Goal: Find specific page/section: Find specific page/section

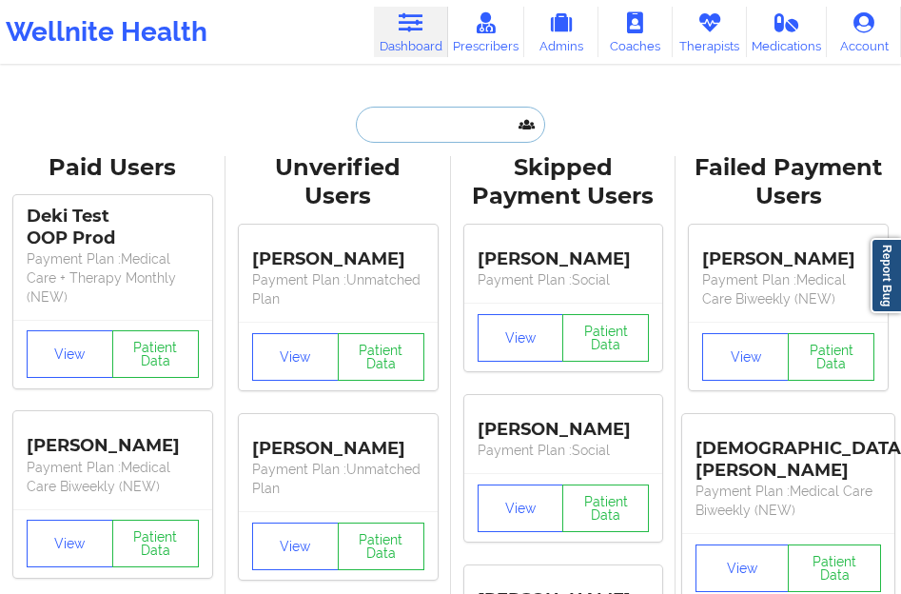
click at [382, 121] on input "text" at bounding box center [450, 125] width 188 height 36
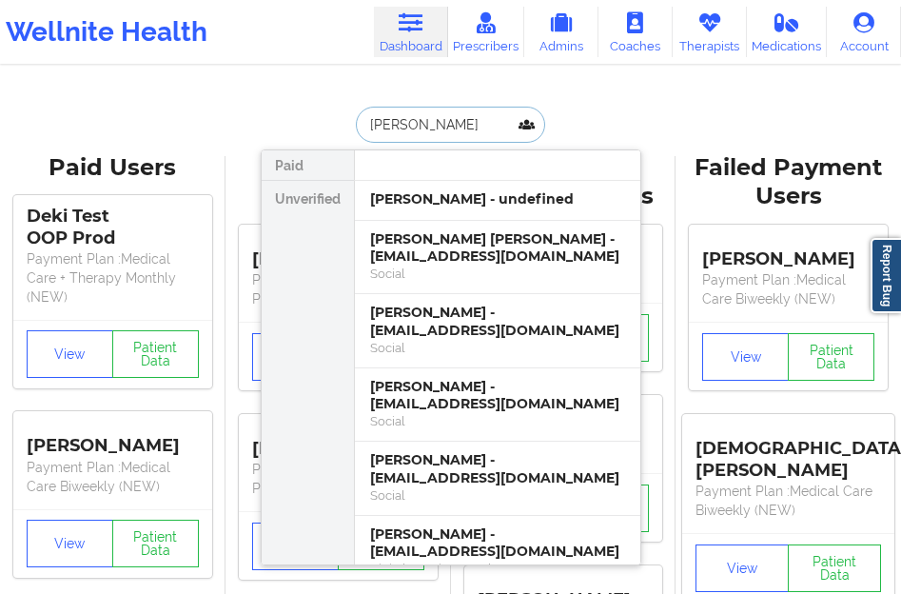
type input "[PERSON_NAME]"
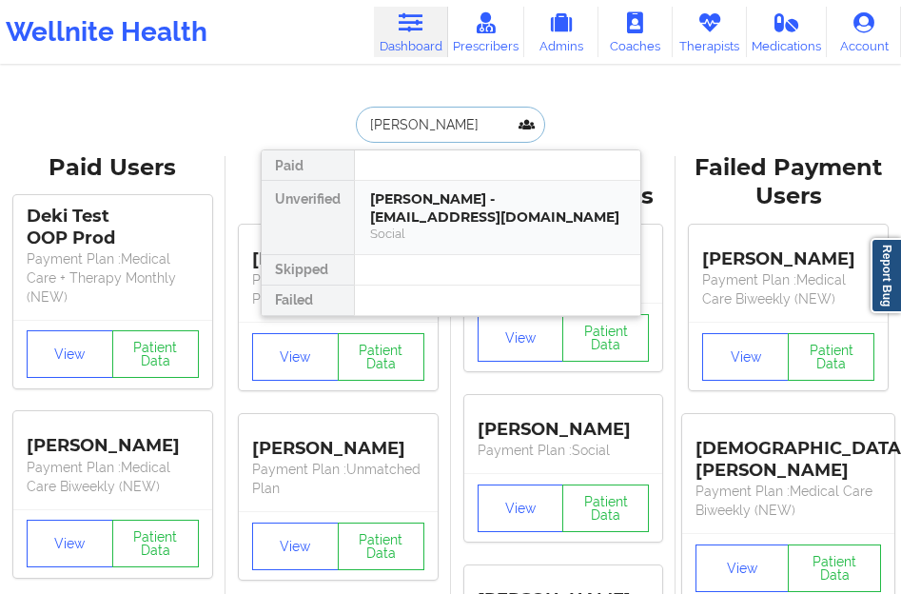
click at [428, 217] on div "[PERSON_NAME] - [EMAIL_ADDRESS][DOMAIN_NAME]" at bounding box center [497, 207] width 255 height 35
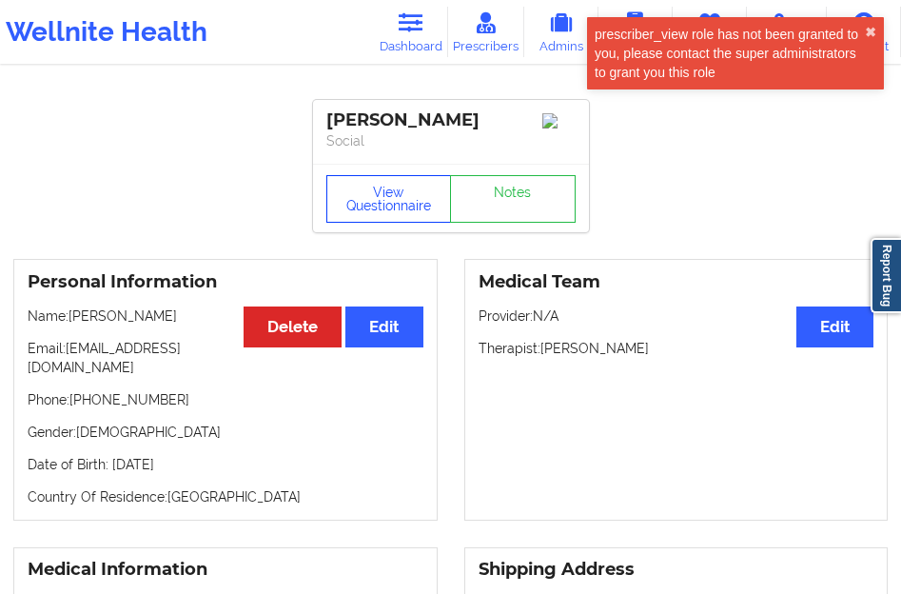
click at [366, 221] on button "View Questionnaire" at bounding box center [389, 199] width 126 height 48
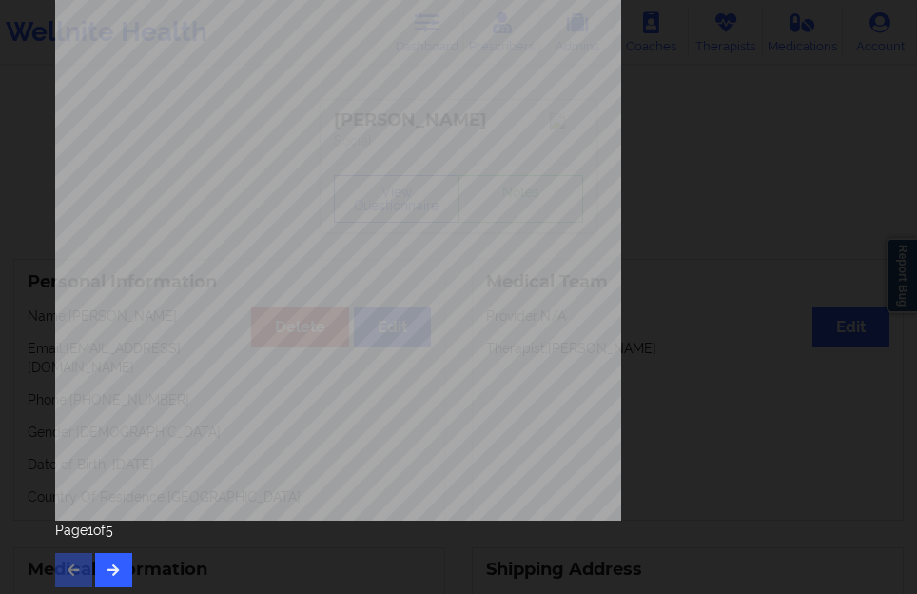
scroll to position [314, 0]
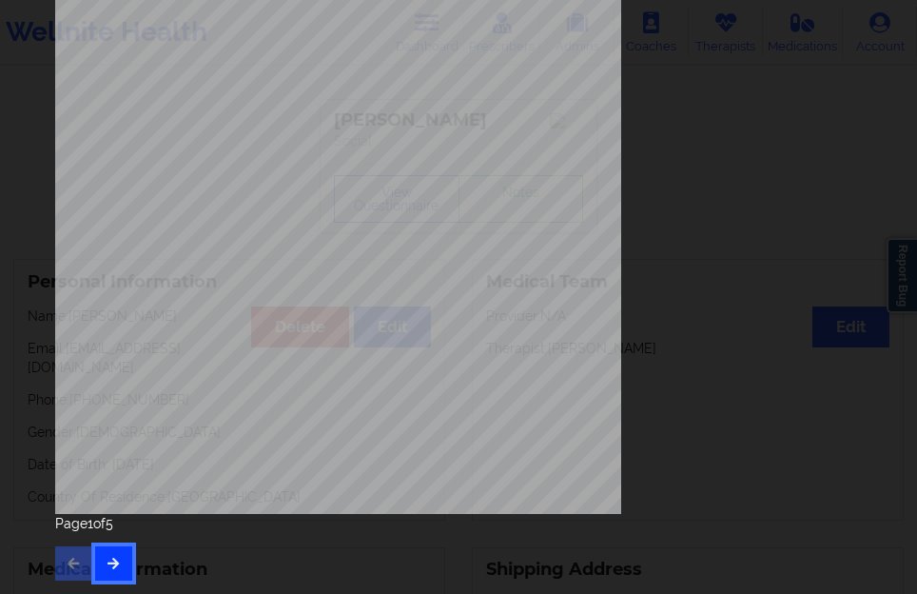
click at [111, 550] on button "button" at bounding box center [113, 563] width 37 height 34
click at [117, 551] on button "button" at bounding box center [113, 563] width 37 height 34
click at [128, 536] on div "Page 3 of 5" at bounding box center [458, 547] width 807 height 67
click at [120, 558] on icon "button" at bounding box center [114, 562] width 16 height 11
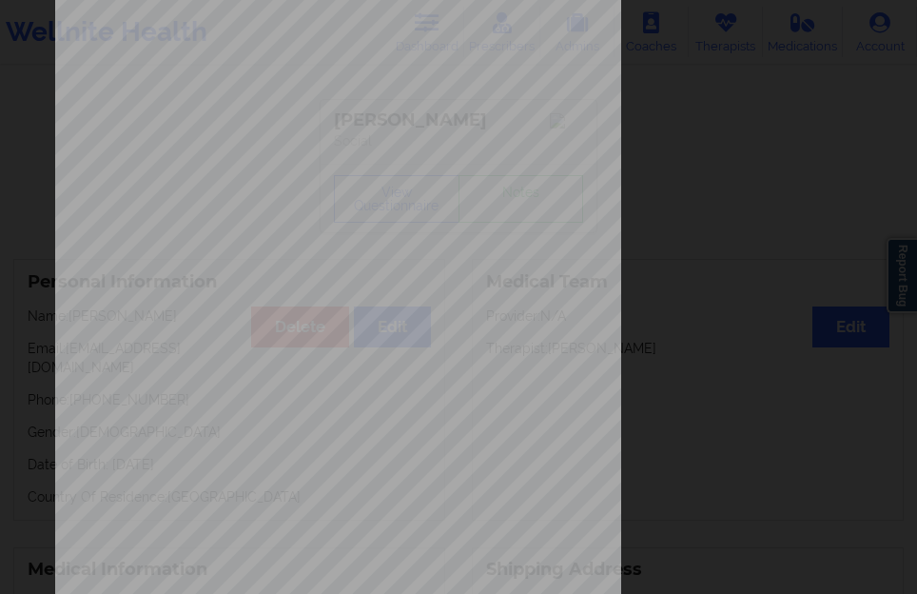
scroll to position [285, 0]
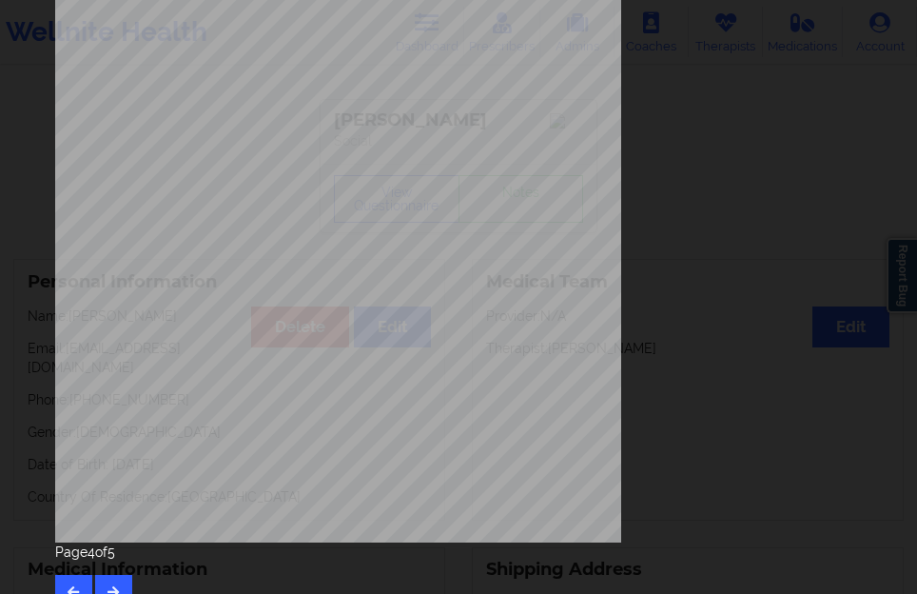
click at [120, 573] on div "Page 4 of 5" at bounding box center [458, 575] width 807 height 67
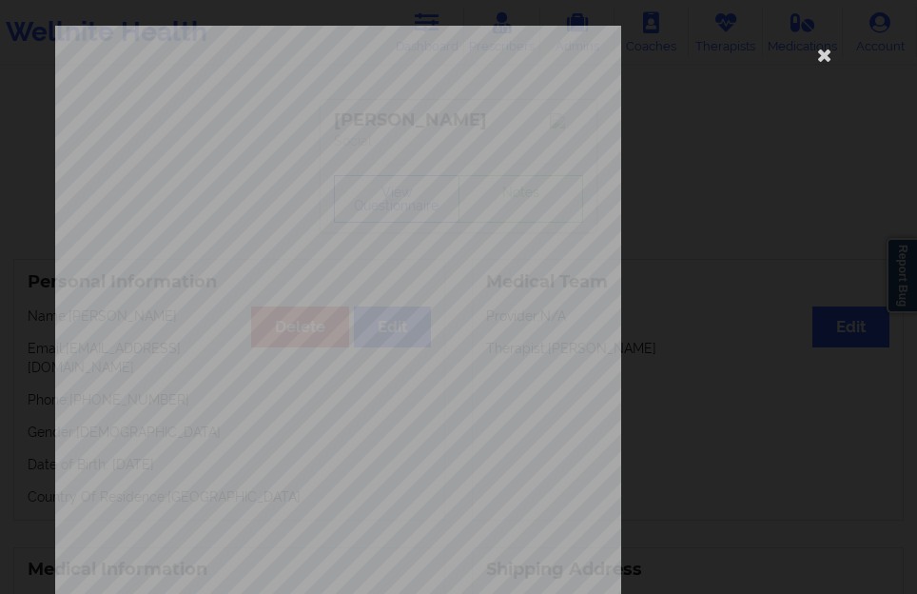
scroll to position [0, 0]
click at [819, 59] on icon at bounding box center [824, 55] width 30 height 30
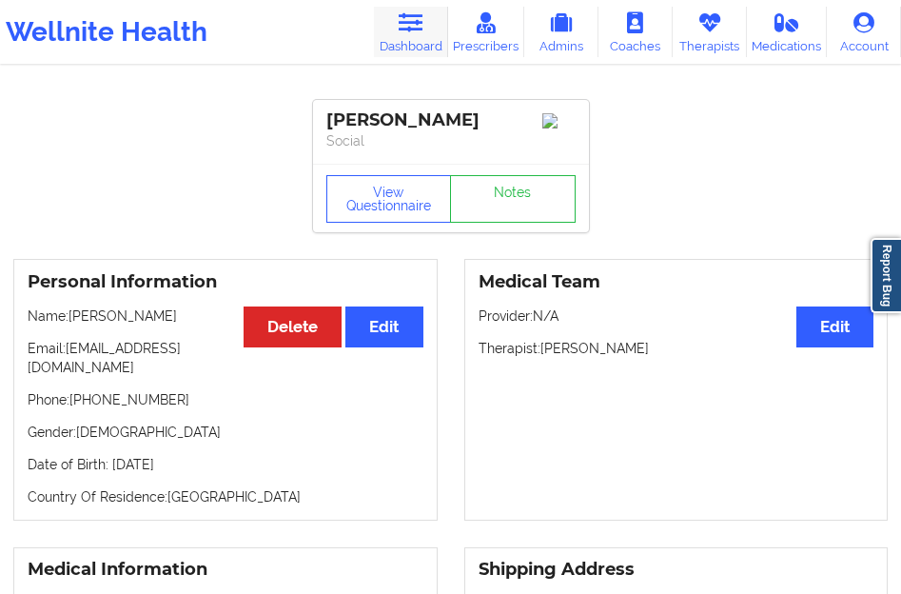
click at [422, 26] on icon at bounding box center [410, 22] width 25 height 21
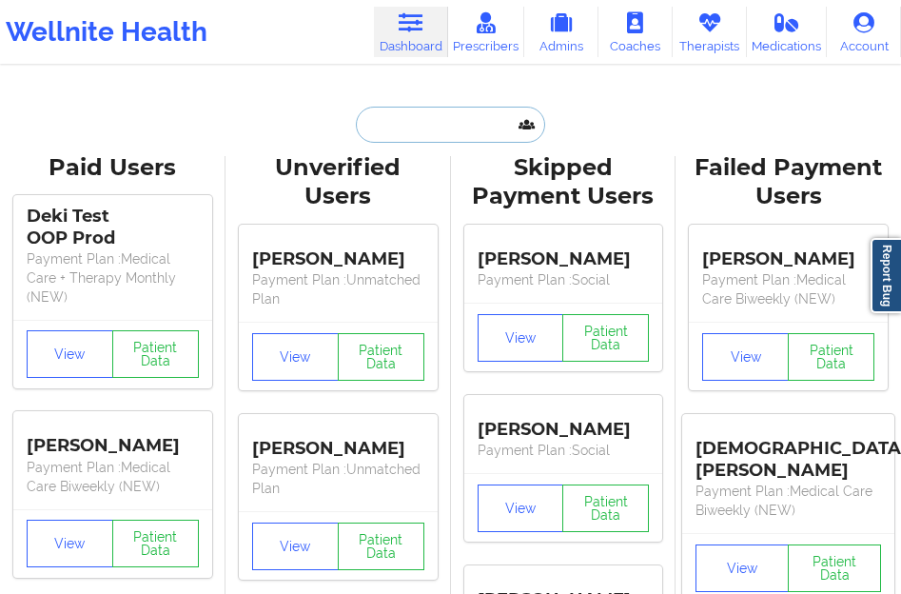
click at [381, 124] on input "text" at bounding box center [450, 125] width 188 height 36
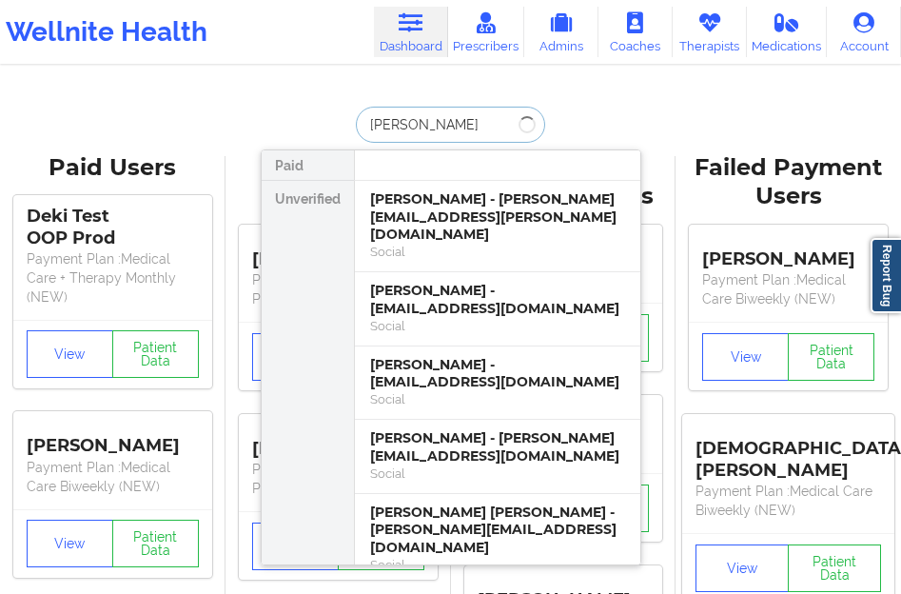
type input "[PERSON_NAME]"
click at [385, 190] on div "[PERSON_NAME] - [PERSON_NAME][EMAIL_ADDRESS][PERSON_NAME][DOMAIN_NAME]" at bounding box center [497, 216] width 255 height 53
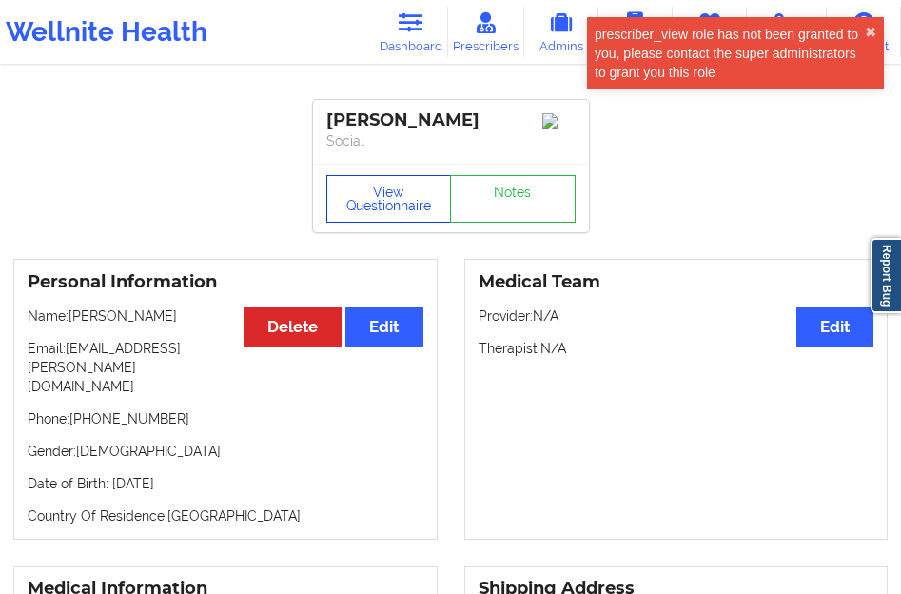
click at [377, 206] on button "View Questionnaire" at bounding box center [389, 199] width 126 height 48
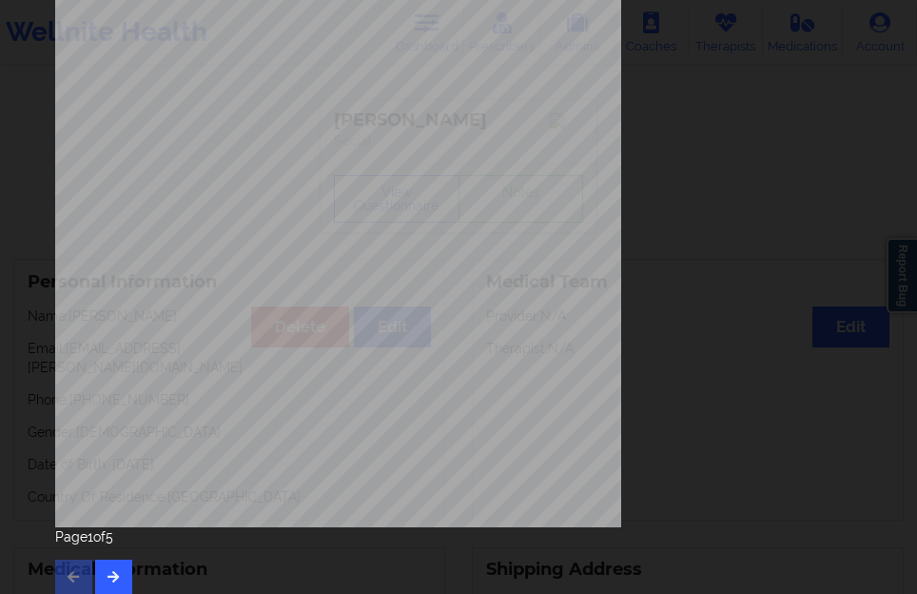
scroll to position [314, 0]
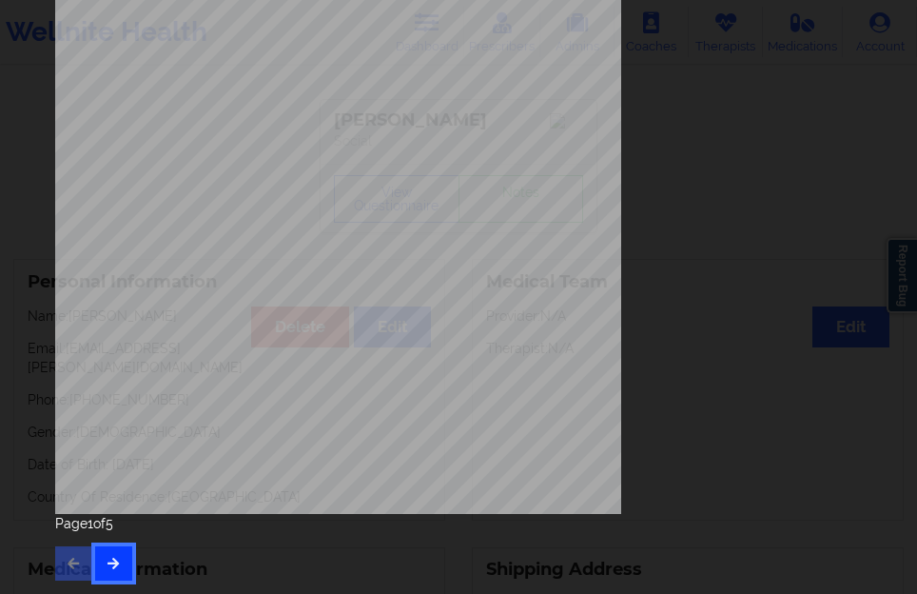
click at [108, 559] on icon "button" at bounding box center [114, 562] width 16 height 11
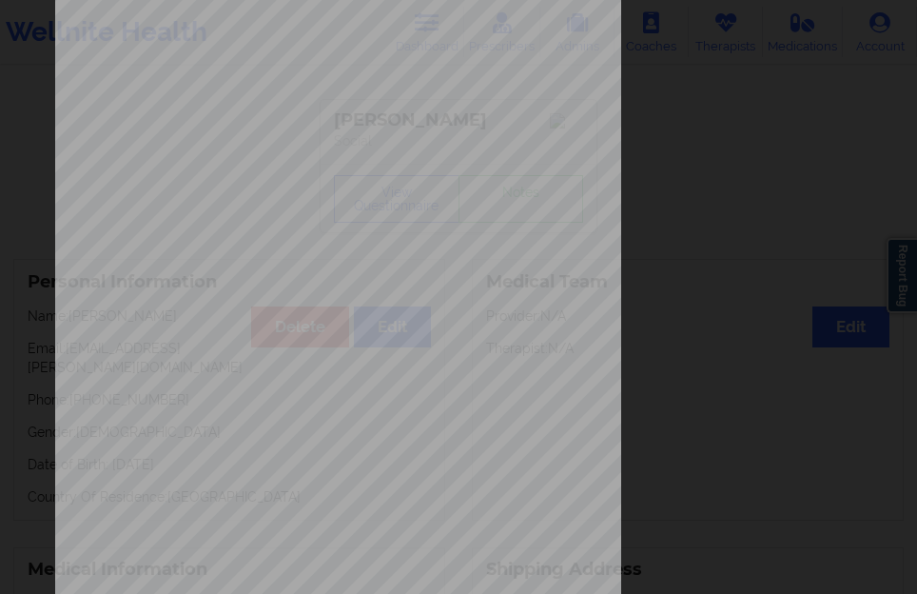
scroll to position [285, 0]
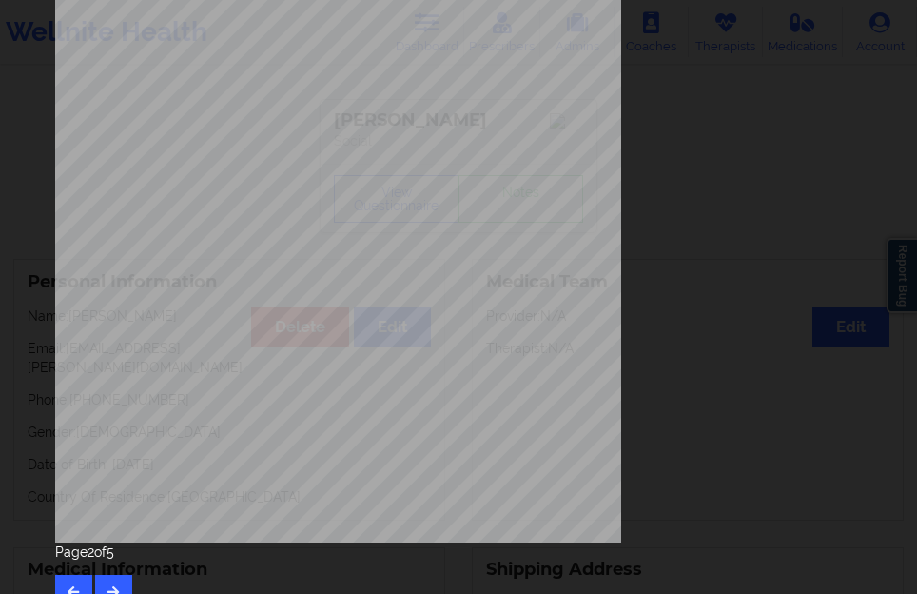
click at [111, 567] on div "Page 2 of 5" at bounding box center [458, 575] width 807 height 67
click at [110, 572] on div "Page 2 of 5" at bounding box center [458, 575] width 807 height 67
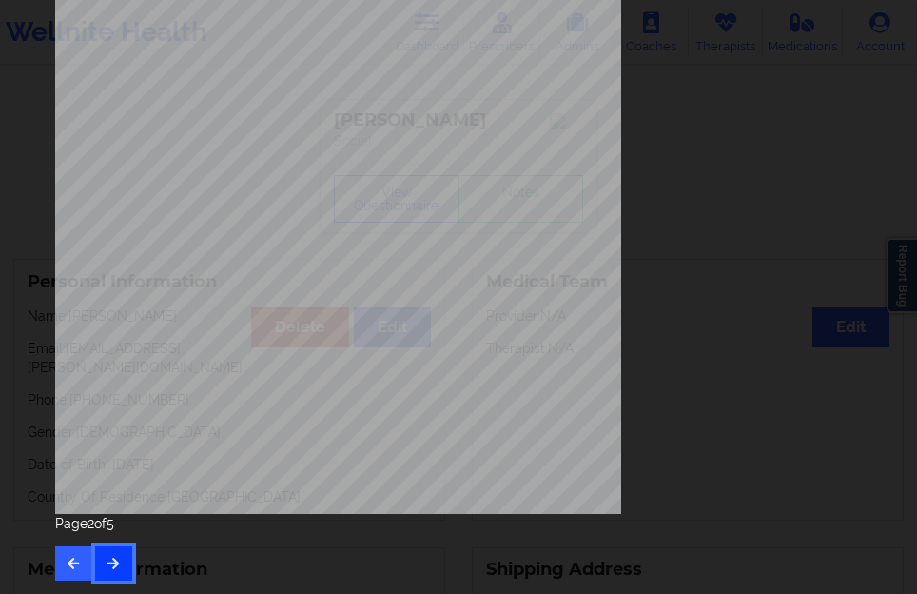
click at [110, 572] on button "button" at bounding box center [113, 563] width 37 height 34
click at [113, 571] on button "button" at bounding box center [113, 563] width 37 height 34
click at [115, 565] on icon "button" at bounding box center [114, 562] width 16 height 11
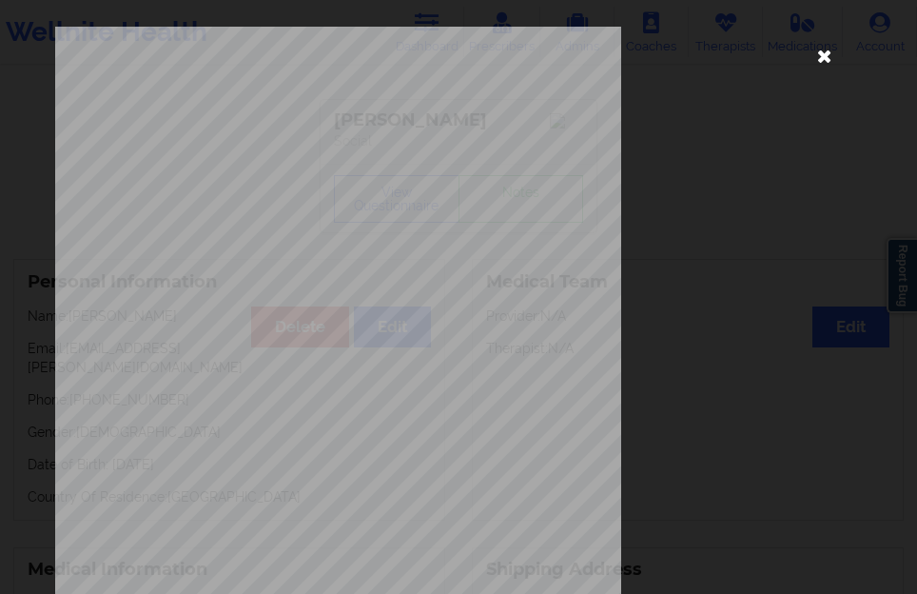
click at [810, 61] on icon at bounding box center [824, 55] width 30 height 30
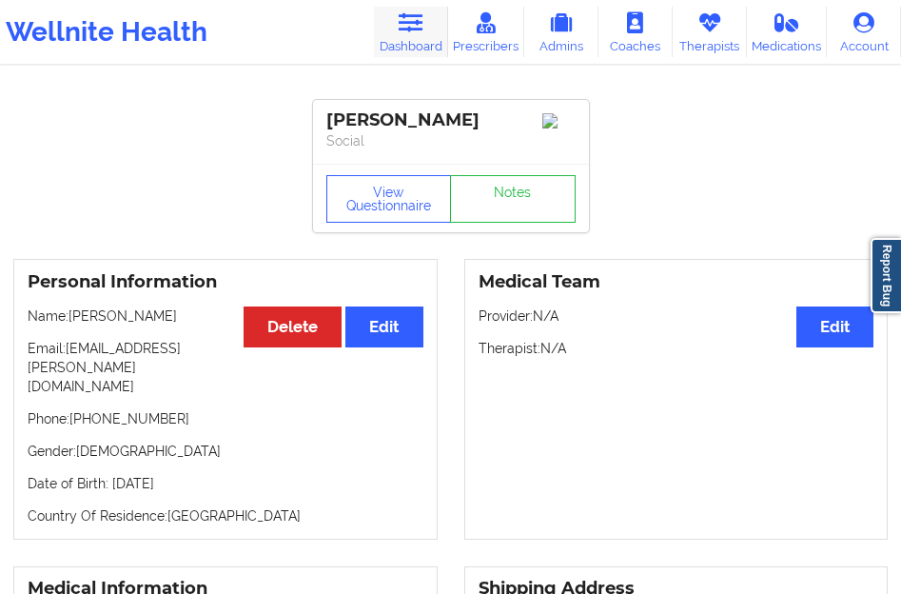
click at [437, 37] on link "Dashboard" at bounding box center [411, 32] width 74 height 50
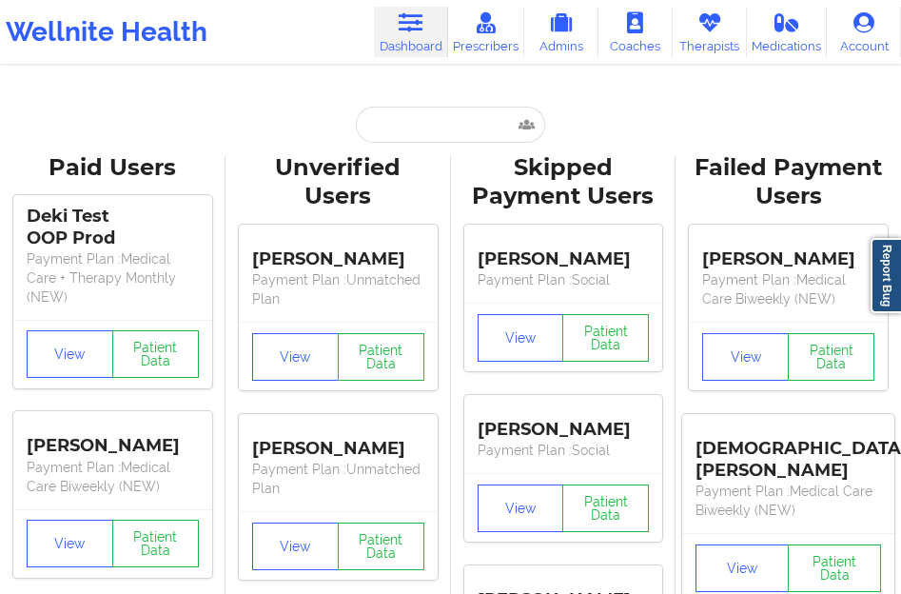
click at [391, 140] on input "text" at bounding box center [450, 125] width 188 height 36
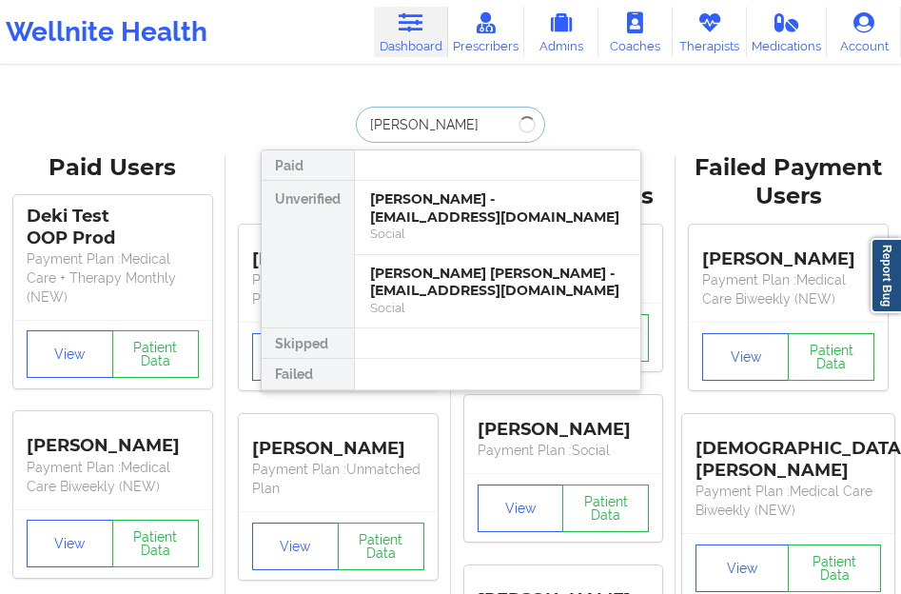
type input "[PERSON_NAME]"
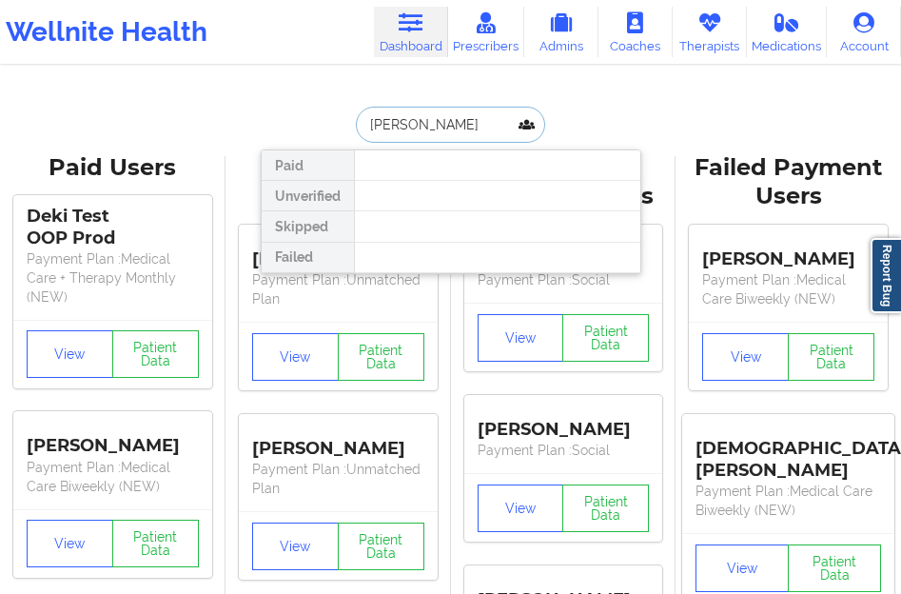
drag, startPoint x: 451, startPoint y: 119, endPoint x: 361, endPoint y: 126, distance: 90.6
click at [361, 126] on input "[PERSON_NAME]" at bounding box center [450, 125] width 188 height 36
type input "[PERSON_NAME]"
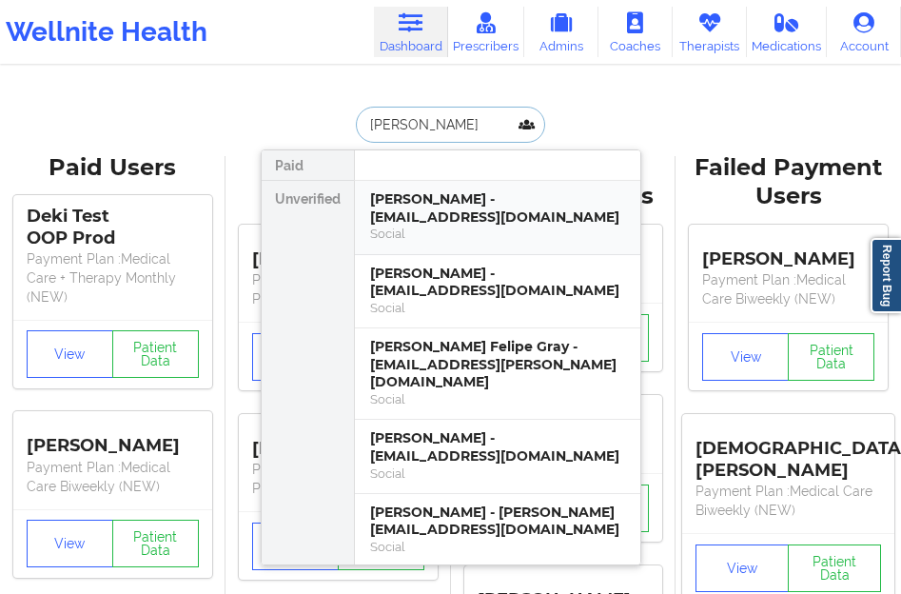
click at [390, 201] on div "[PERSON_NAME] - [EMAIL_ADDRESS][DOMAIN_NAME]" at bounding box center [497, 207] width 255 height 35
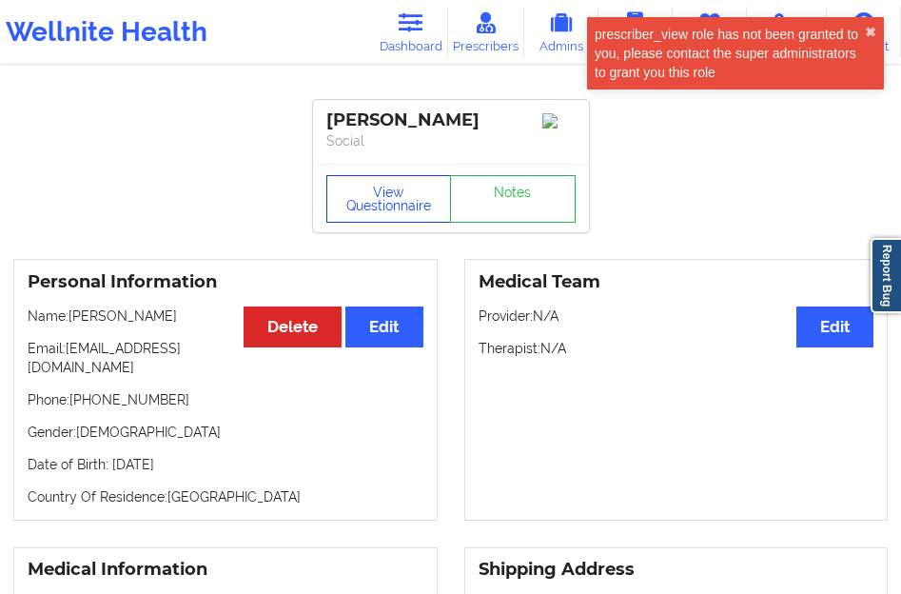
click at [390, 201] on button "View Questionnaire" at bounding box center [389, 199] width 126 height 48
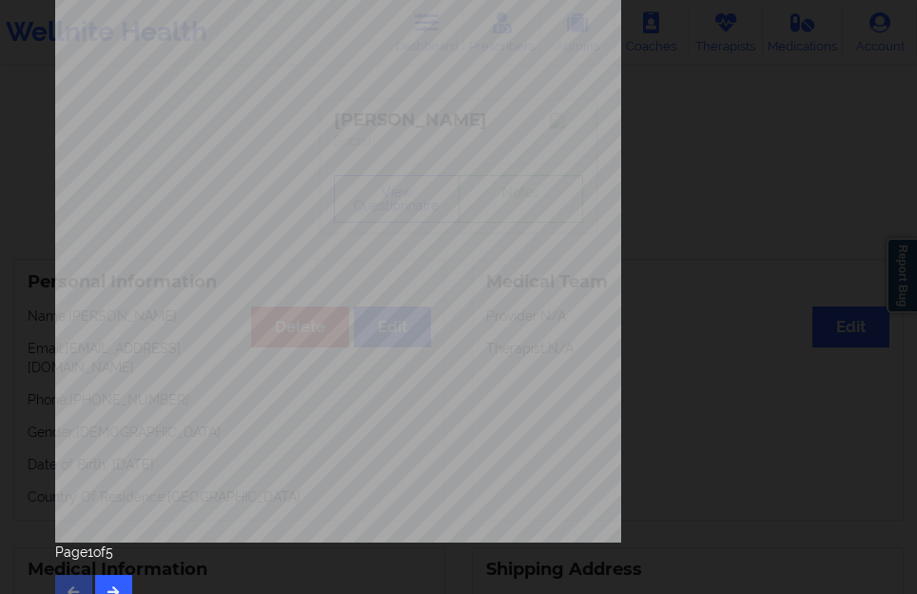
scroll to position [314, 0]
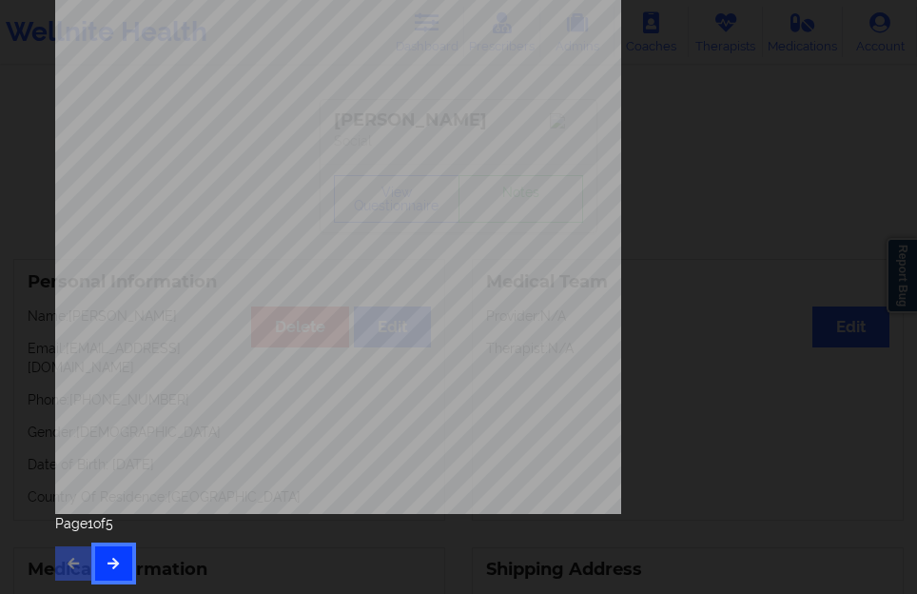
click at [107, 576] on button "button" at bounding box center [113, 563] width 37 height 34
click at [107, 568] on icon "button" at bounding box center [114, 562] width 16 height 11
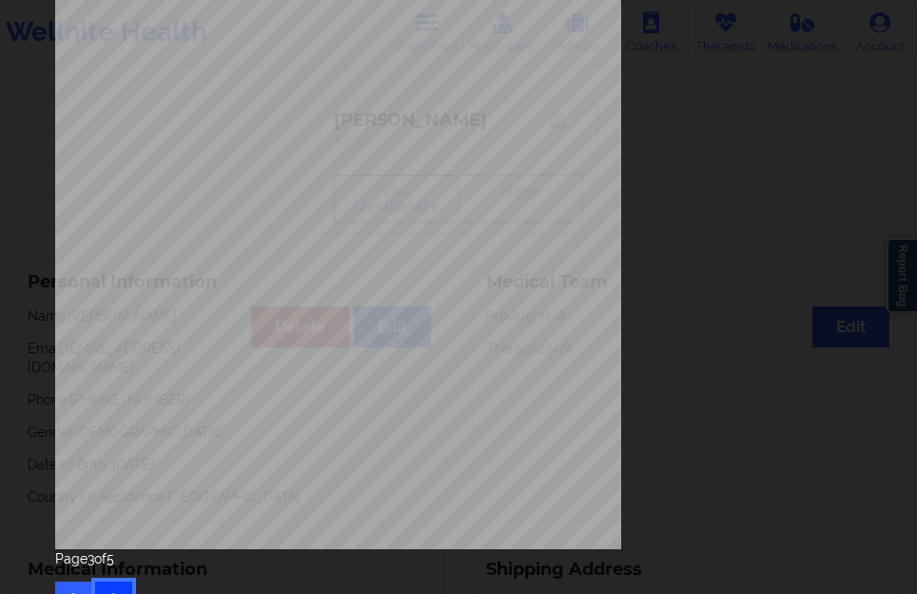
scroll to position [285, 0]
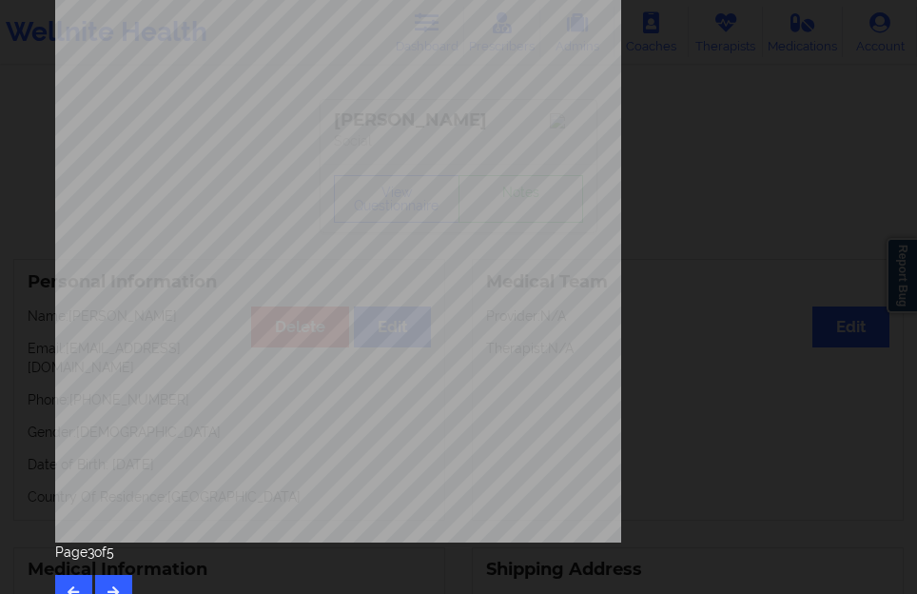
click at [123, 564] on div "Page 3 of 5" at bounding box center [458, 575] width 807 height 67
click at [122, 577] on button "button" at bounding box center [113, 592] width 37 height 34
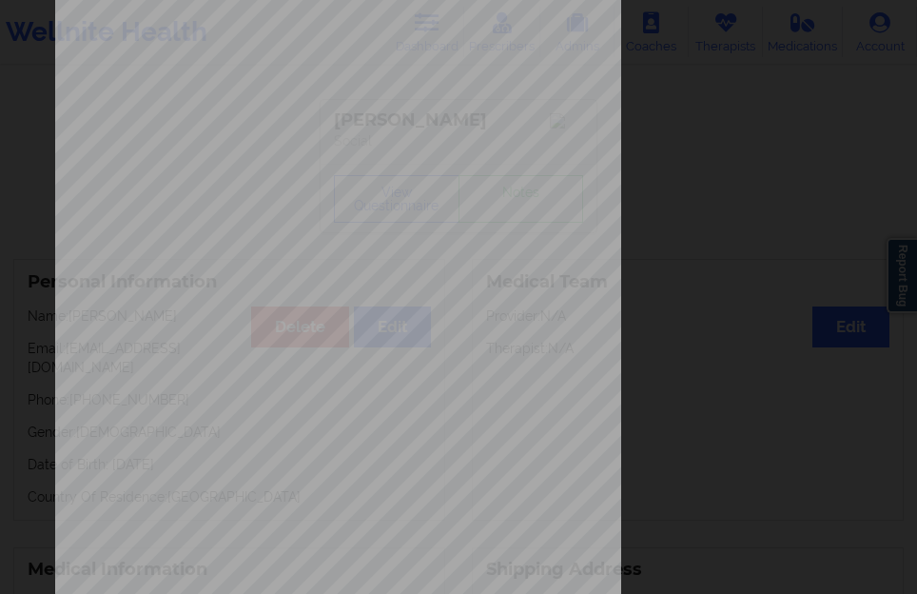
scroll to position [314, 0]
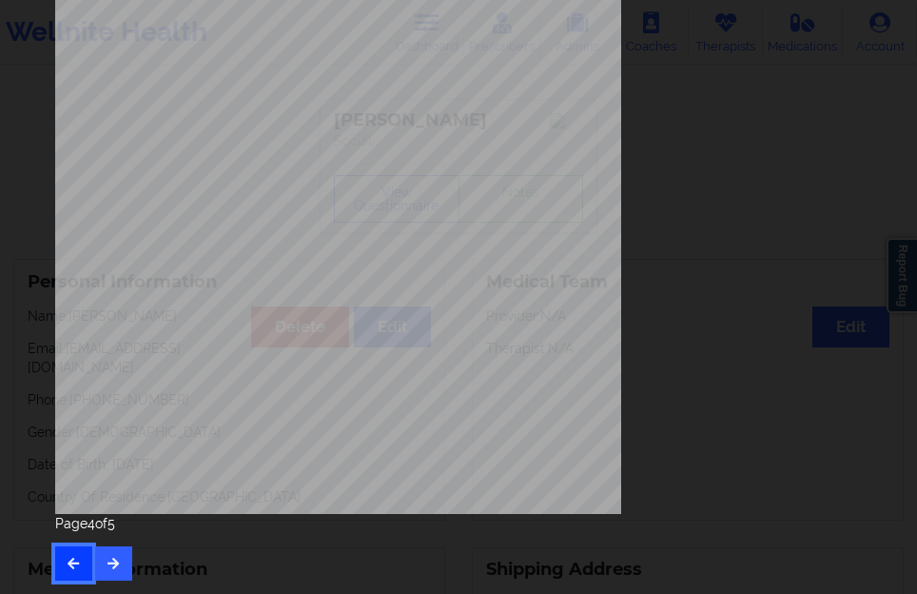
click at [63, 560] on button "button" at bounding box center [73, 563] width 37 height 34
click at [119, 552] on button "button" at bounding box center [113, 563] width 37 height 34
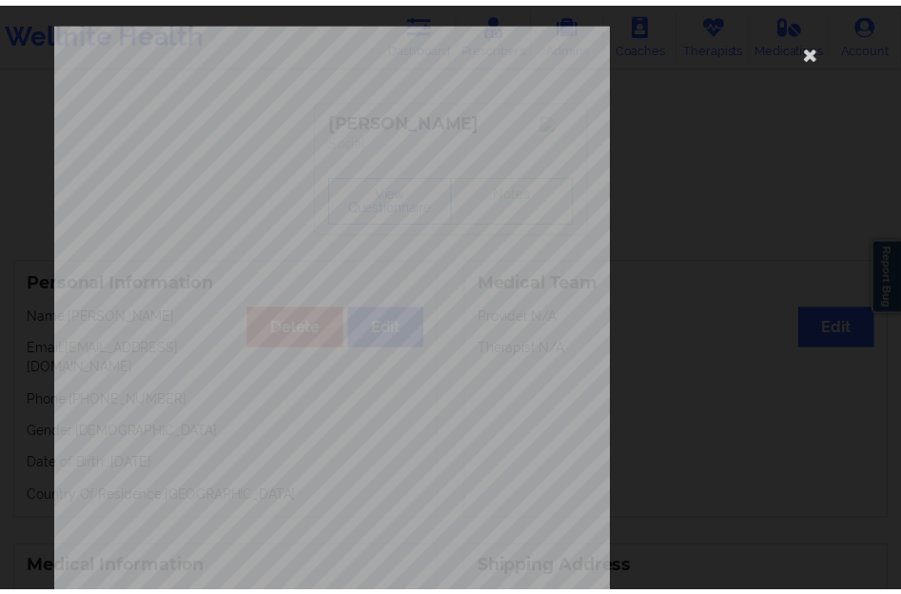
scroll to position [0, 0]
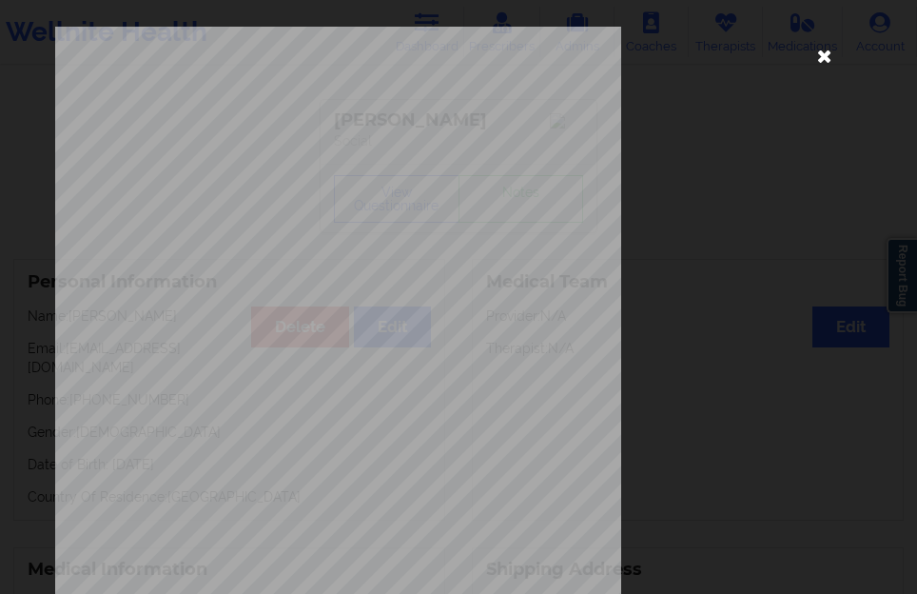
click at [825, 59] on icon at bounding box center [824, 55] width 30 height 30
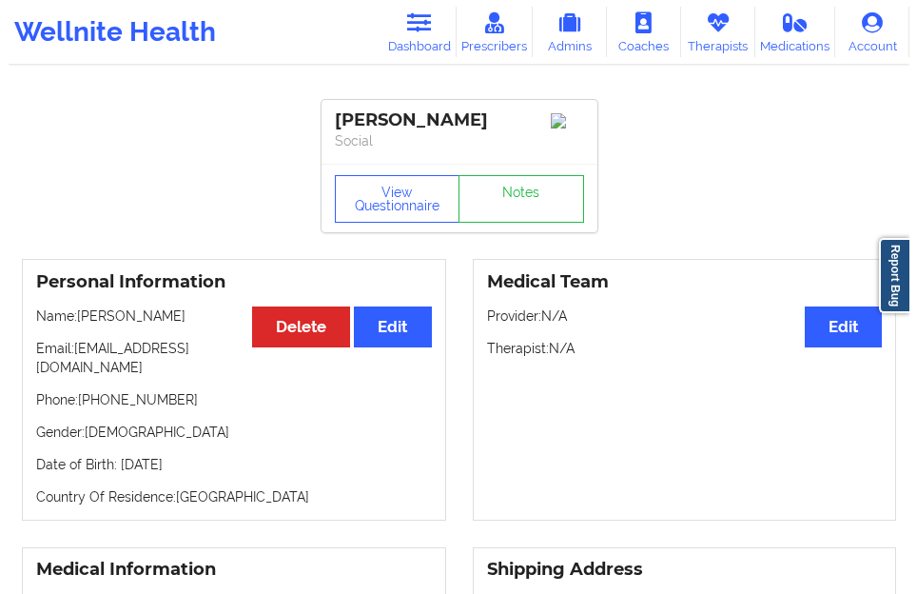
scroll to position [95, 0]
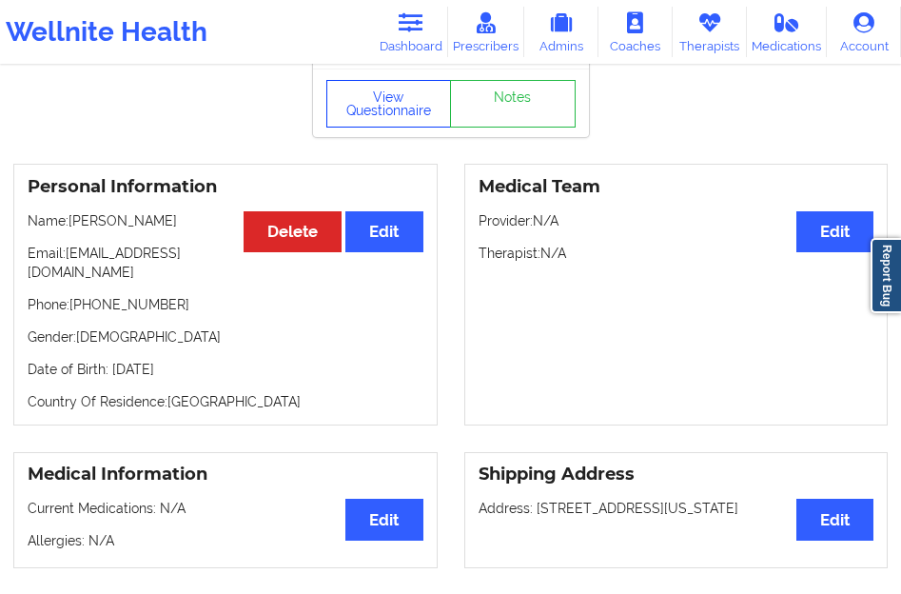
click at [387, 120] on button "View Questionnaire" at bounding box center [389, 104] width 126 height 48
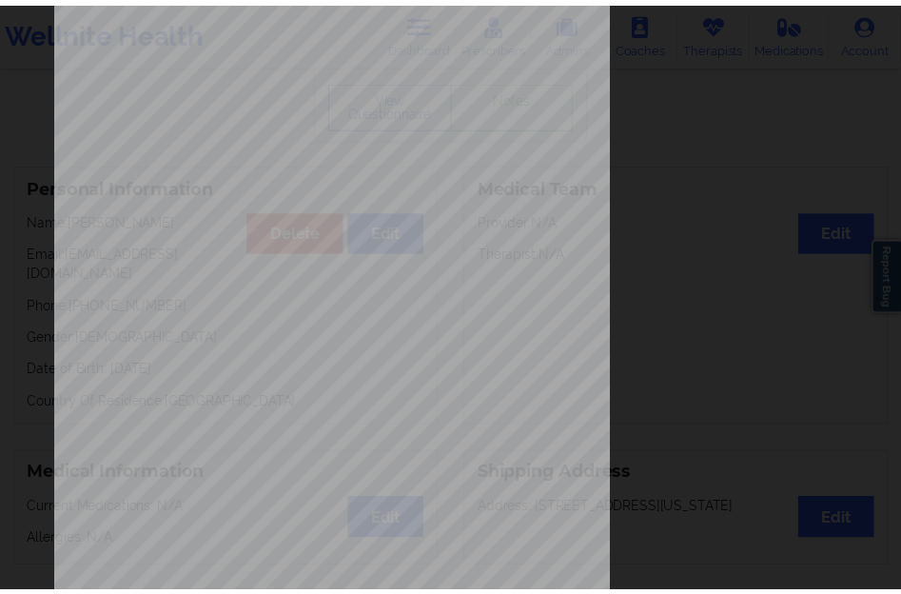
scroll to position [0, 0]
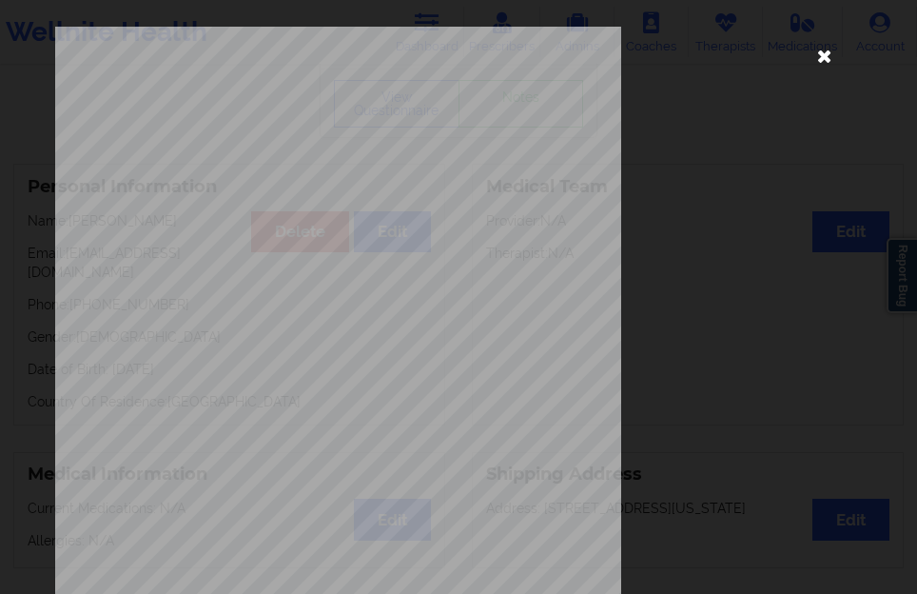
click at [821, 47] on icon at bounding box center [824, 55] width 30 height 30
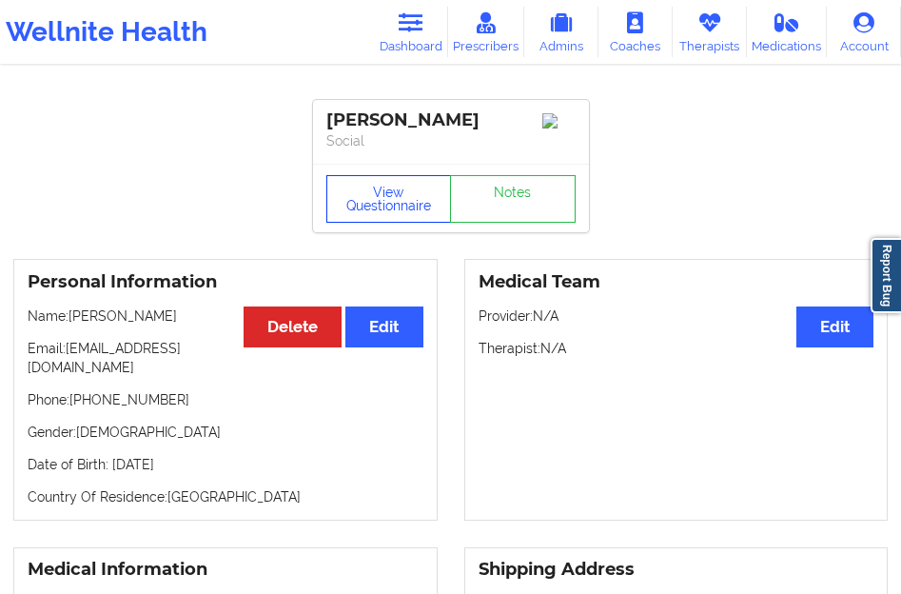
click at [415, 195] on button "View Questionnaire" at bounding box center [389, 199] width 126 height 48
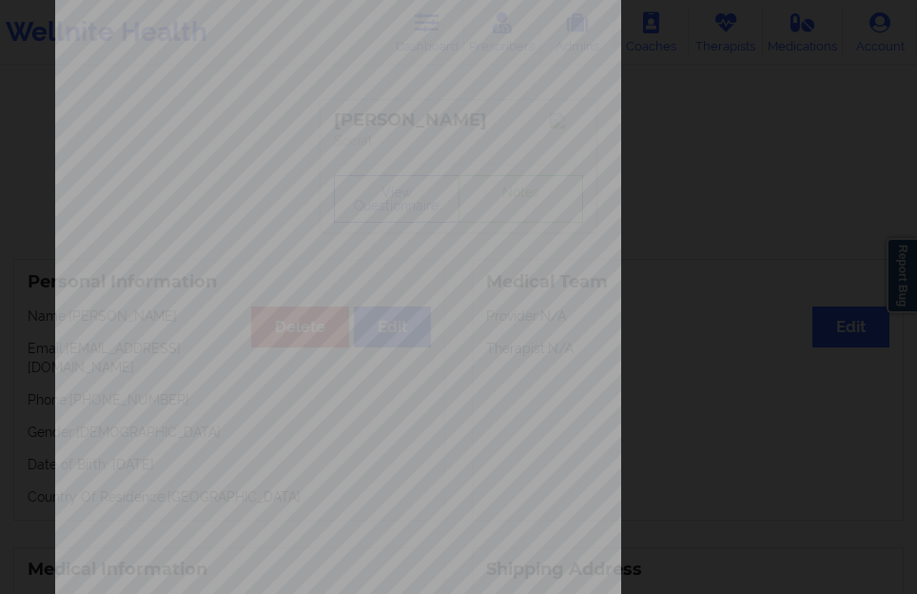
scroll to position [314, 0]
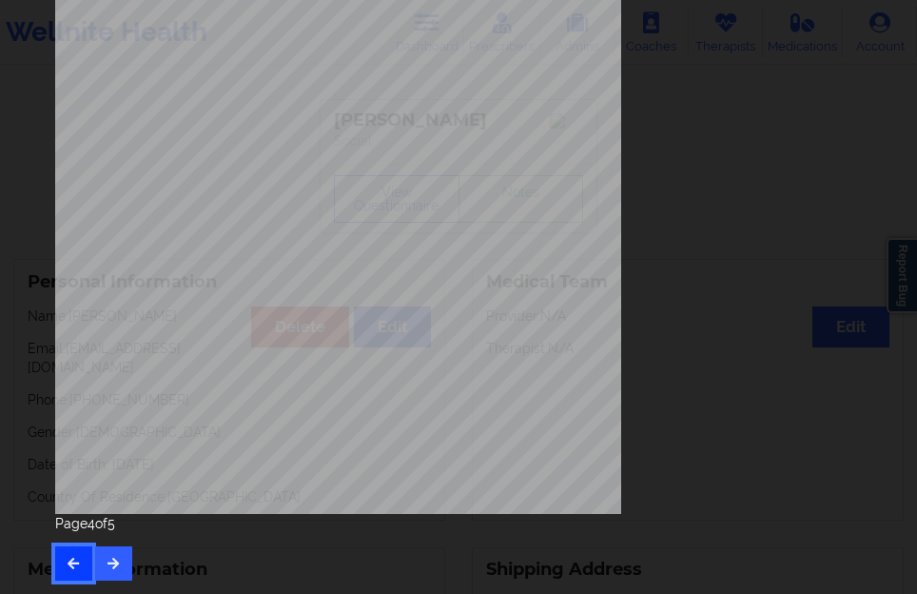
click at [60, 557] on button "button" at bounding box center [73, 563] width 37 height 34
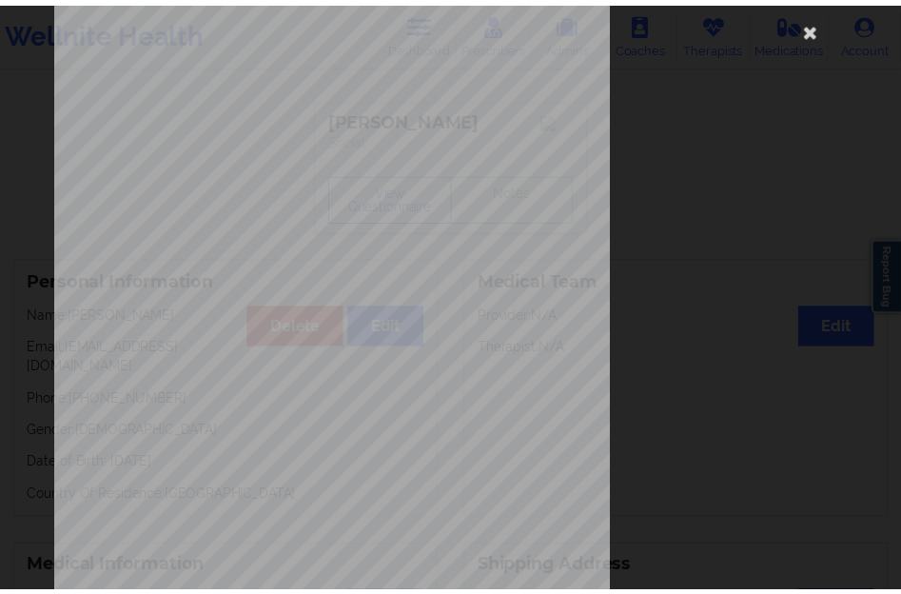
scroll to position [30, 0]
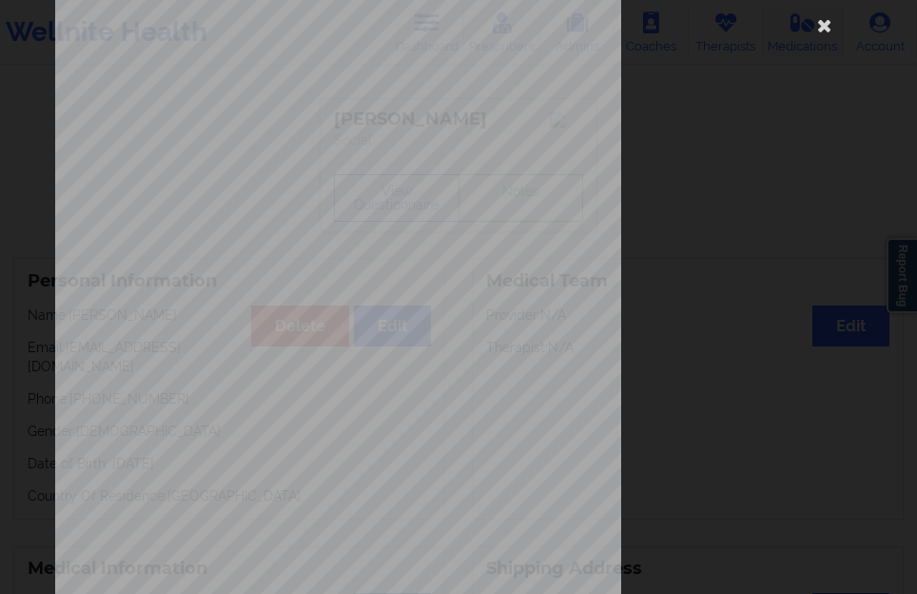
drag, startPoint x: 820, startPoint y: 31, endPoint x: 812, endPoint y: 50, distance: 20.9
click at [820, 31] on icon at bounding box center [824, 25] width 30 height 30
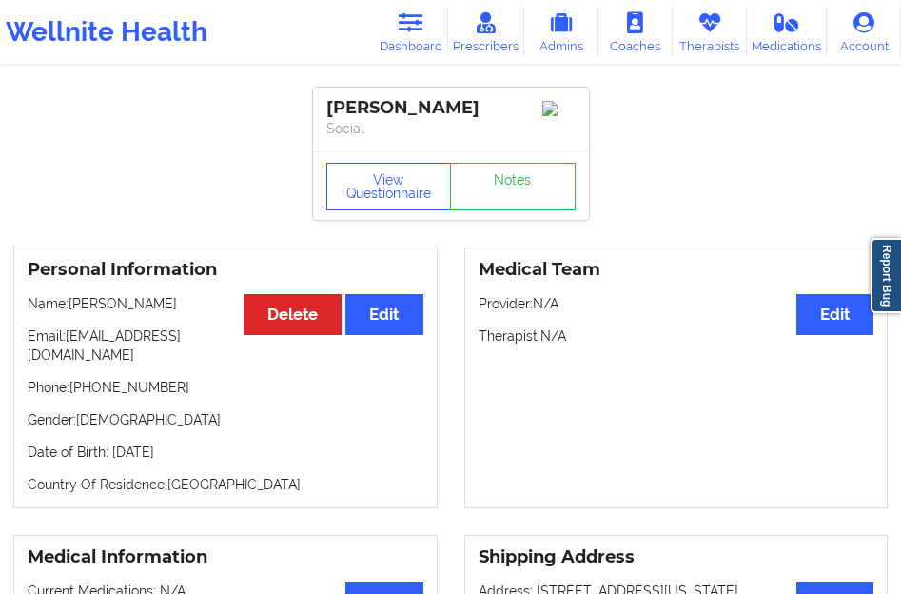
scroll to position [1, 0]
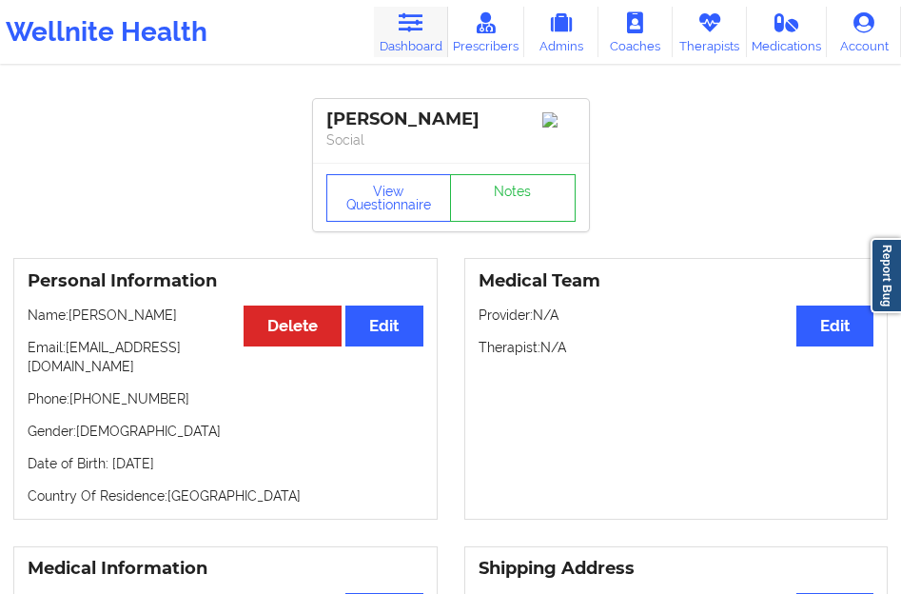
click at [442, 40] on link "Dashboard" at bounding box center [411, 32] width 74 height 50
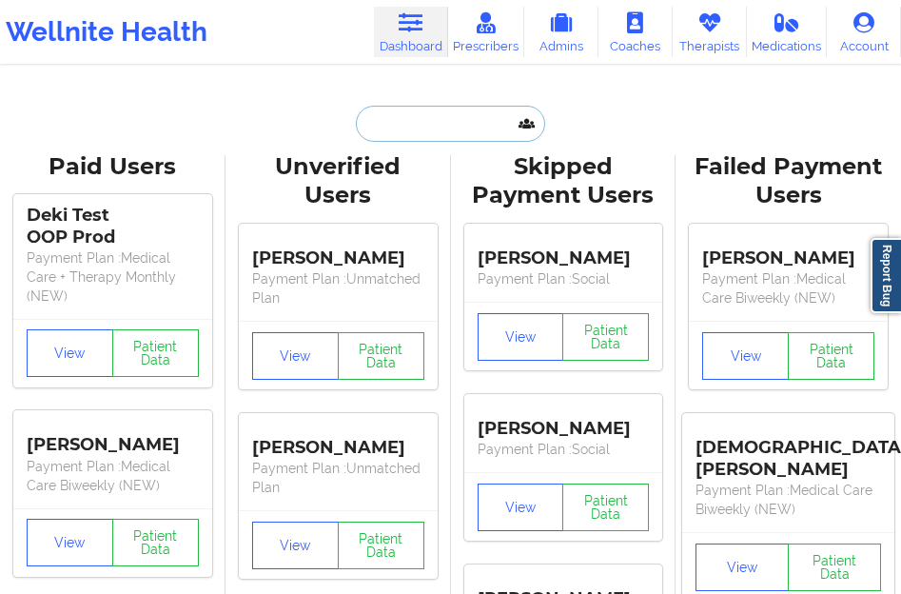
click at [384, 133] on input "text" at bounding box center [450, 124] width 188 height 36
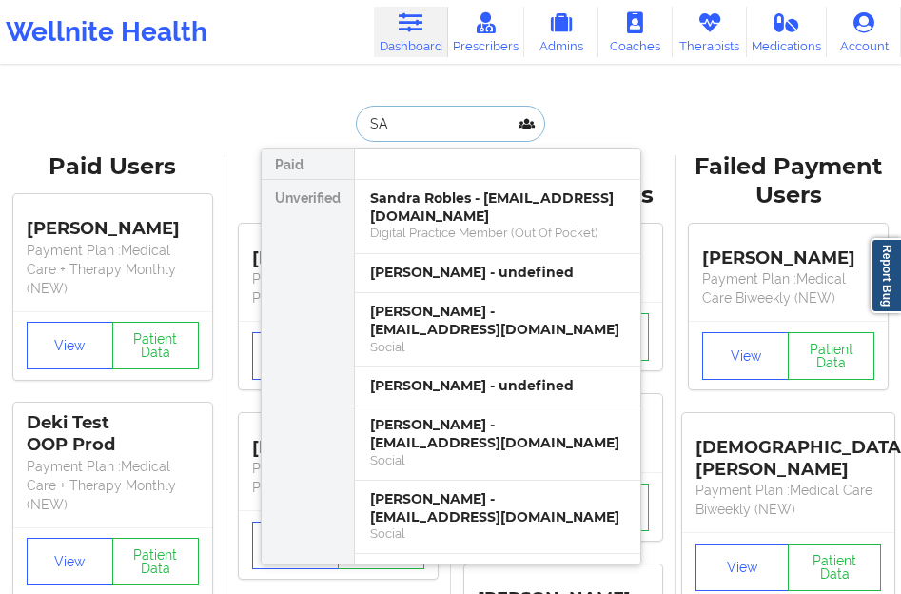
type input "S"
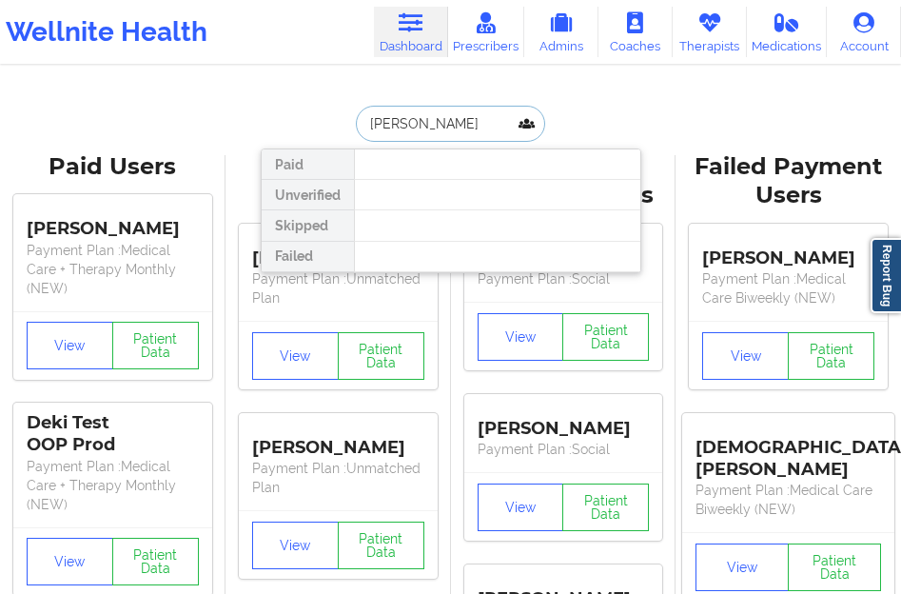
type input "[PERSON_NAME]"
drag, startPoint x: 422, startPoint y: 135, endPoint x: 330, endPoint y: 125, distance: 92.9
click at [330, 125] on div "[PERSON_NAME] Paid Unverified Skipped Failed" at bounding box center [451, 124] width 381 height 36
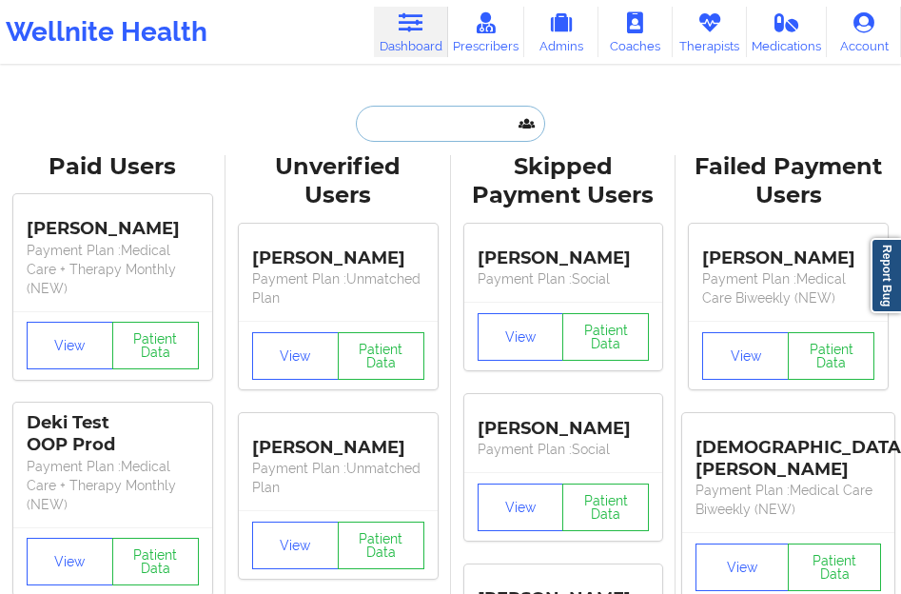
paste input "[PERSON_NAME]"
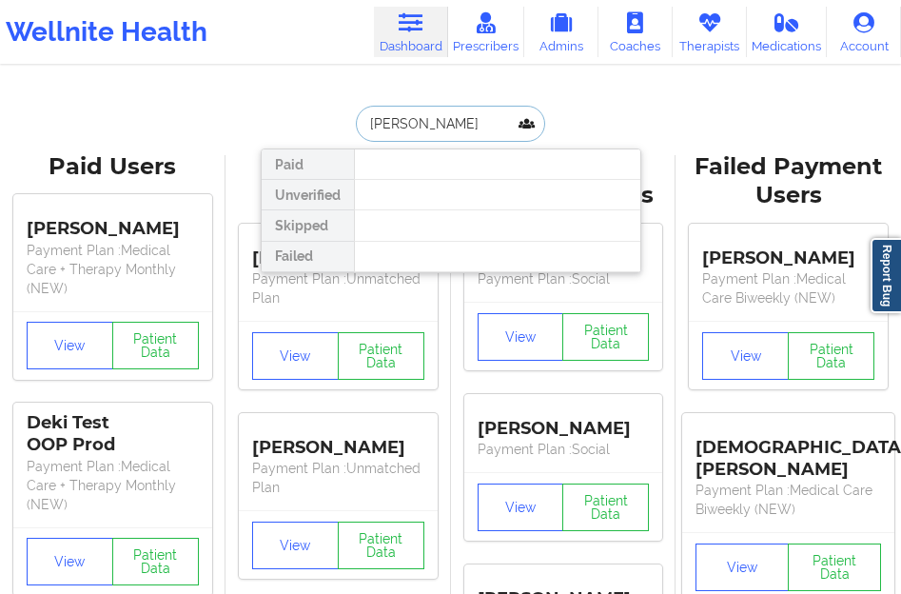
drag, startPoint x: 424, startPoint y: 124, endPoint x: 415, endPoint y: 123, distance: 9.6
click at [415, 123] on input "[PERSON_NAME]" at bounding box center [450, 124] width 188 height 36
type input "[PERSON_NAME]"
click at [427, 141] on input "[PERSON_NAME]" at bounding box center [450, 124] width 188 height 36
click at [335, 128] on div "[PERSON_NAME] Paid Unverified Skipped Failed" at bounding box center [451, 124] width 381 height 36
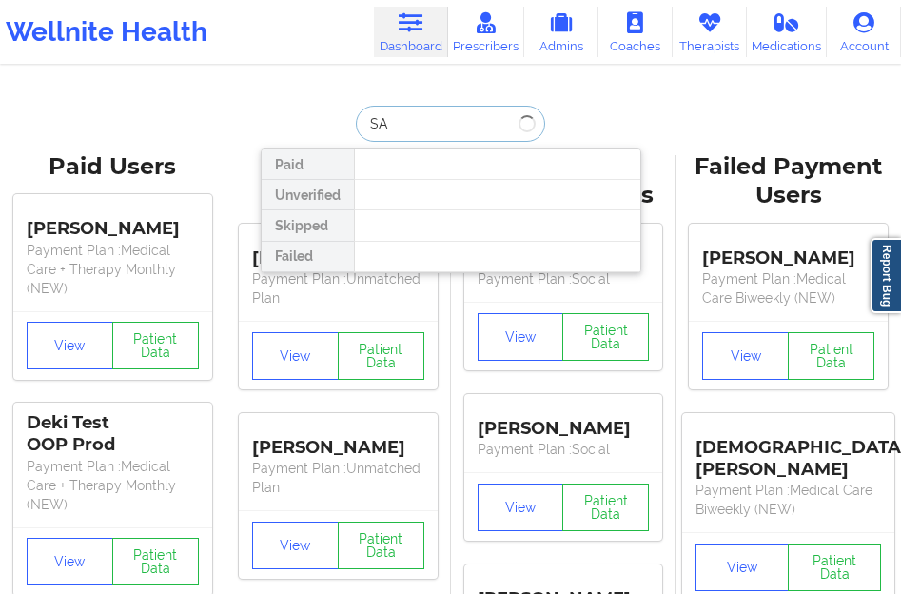
type input "S"
